Goal: Navigation & Orientation: Find specific page/section

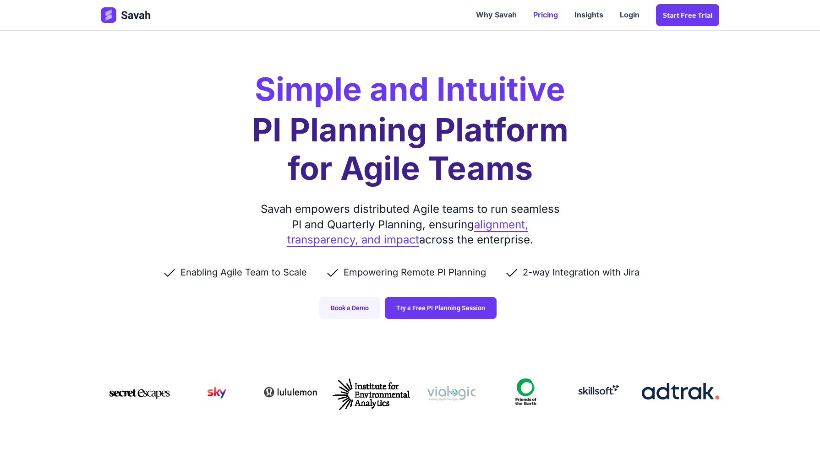
click at [543, 15] on link "Pricing" at bounding box center [545, 15] width 41 height 28
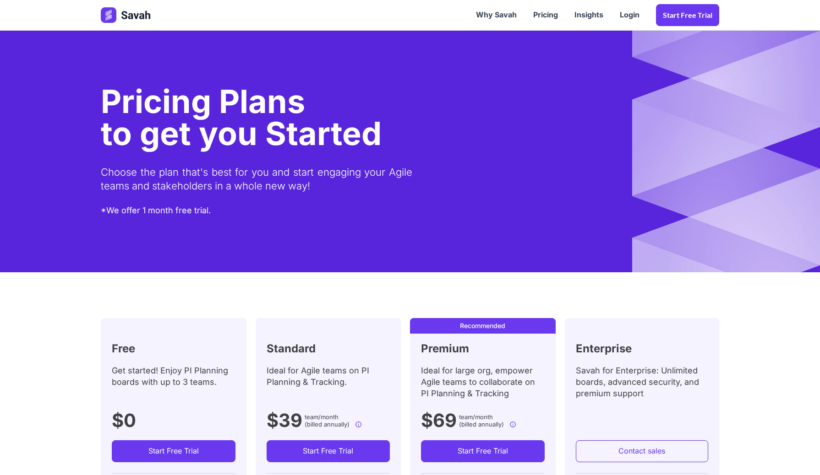
click at [117, 6] on div at bounding box center [126, 15] width 51 height 28
click at [111, 14] on img at bounding box center [126, 15] width 51 height 16
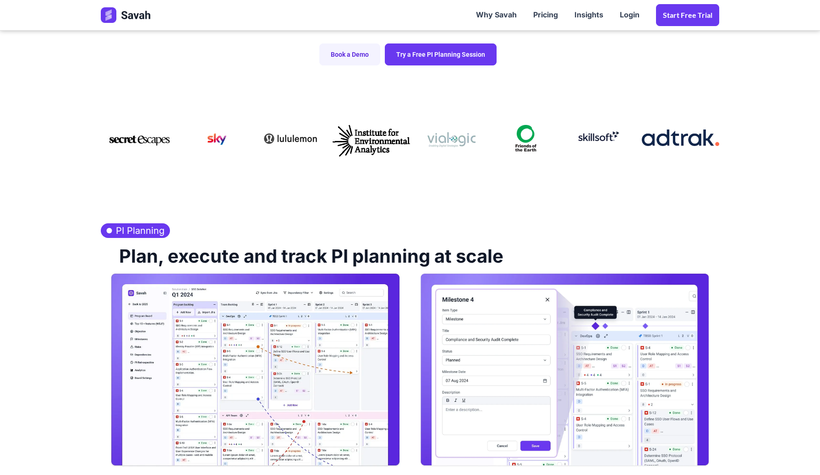
scroll to position [375, 0]
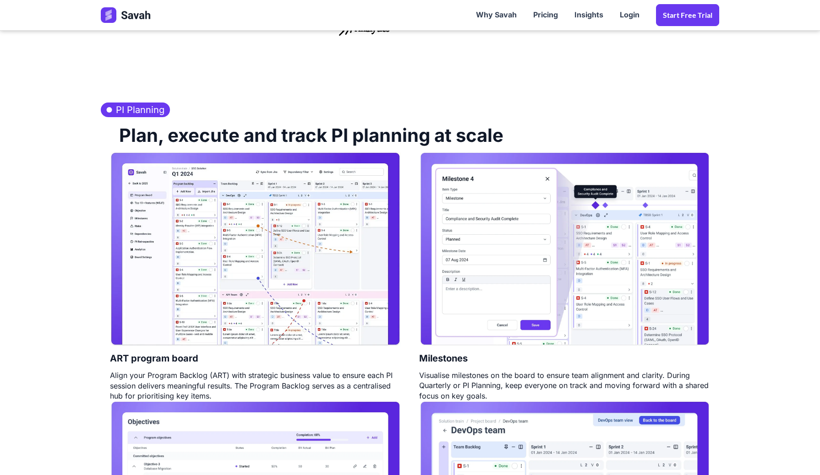
click at [240, 341] on img at bounding box center [255, 249] width 291 height 195
